Goal: Find specific page/section: Find specific page/section

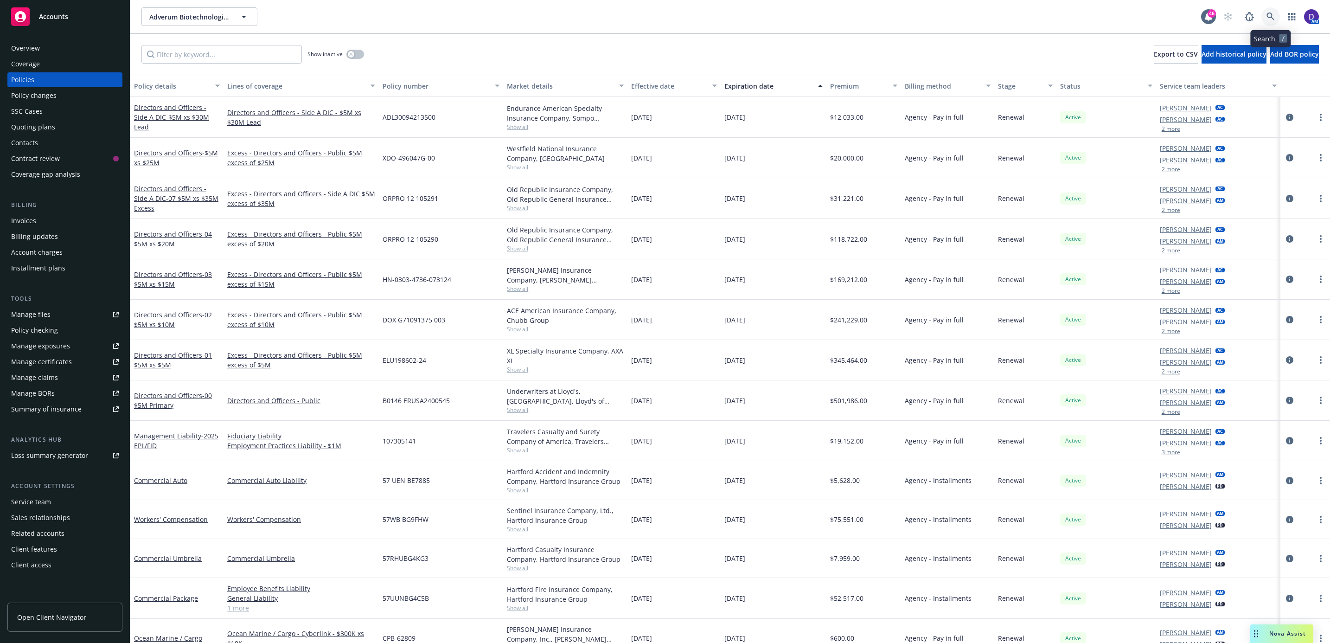
click at [1262, 18] on link at bounding box center [1270, 16] width 19 height 19
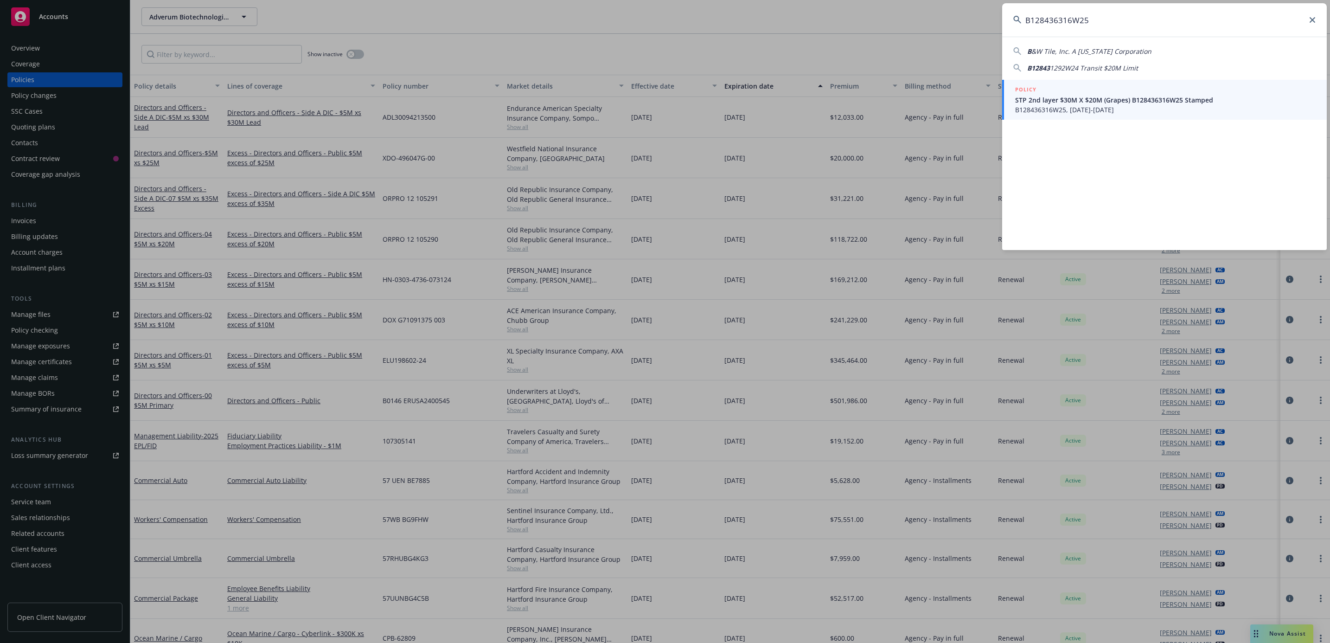
type input "B128436316W25"
click at [1102, 103] on span "STP 2nd layer $30M X $20M (Grapes) B128436316W25 Stamped" at bounding box center [1165, 100] width 300 height 10
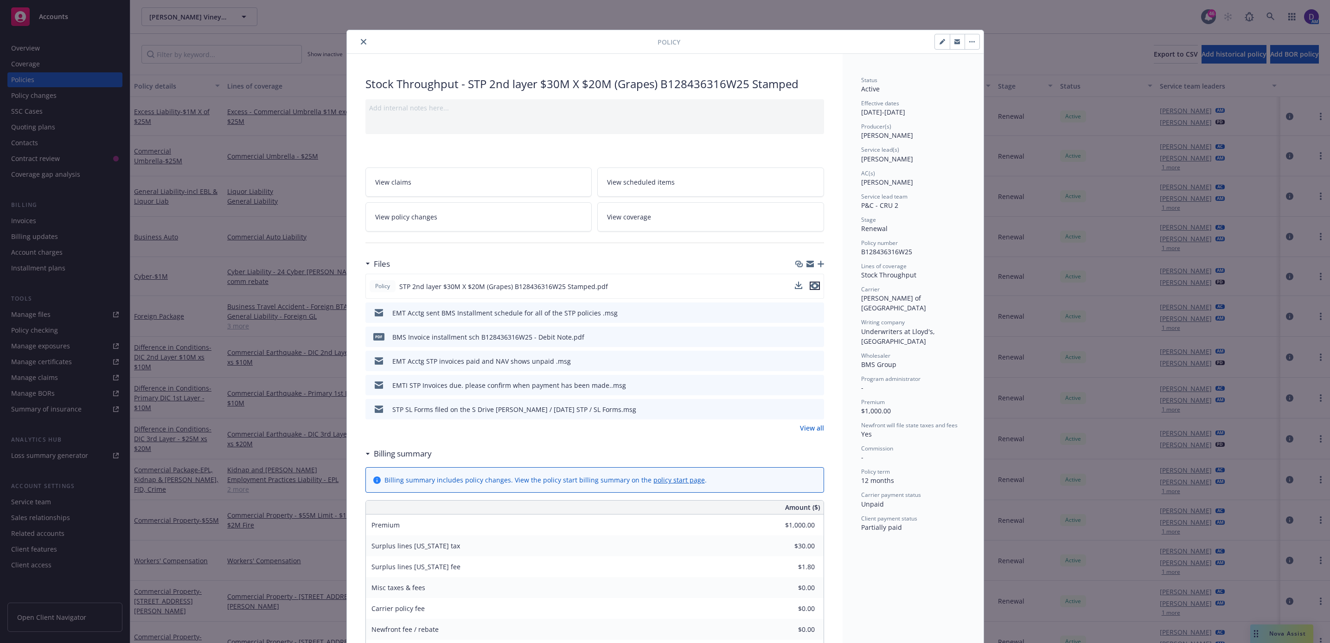
click at [810, 288] on icon "preview file" at bounding box center [814, 285] width 8 height 6
